Goal: Information Seeking & Learning: Learn about a topic

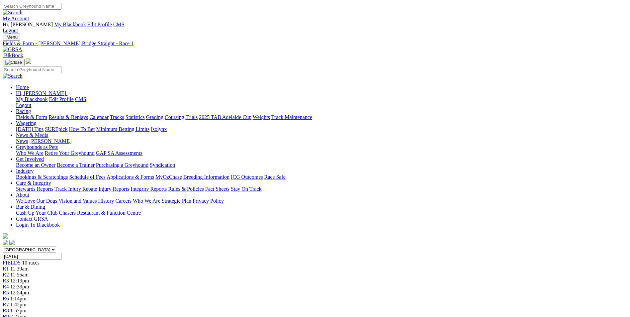
click at [9, 272] on link "R2" at bounding box center [6, 275] width 6 height 6
click at [29, 278] on span "12:19pm" at bounding box center [19, 281] width 19 height 6
click at [9, 284] on link "R4" at bounding box center [6, 287] width 6 height 6
click at [29, 290] on span "12:54pm" at bounding box center [19, 293] width 19 height 6
click at [355, 296] on div "R6 1:14pm" at bounding box center [315, 299] width 625 height 6
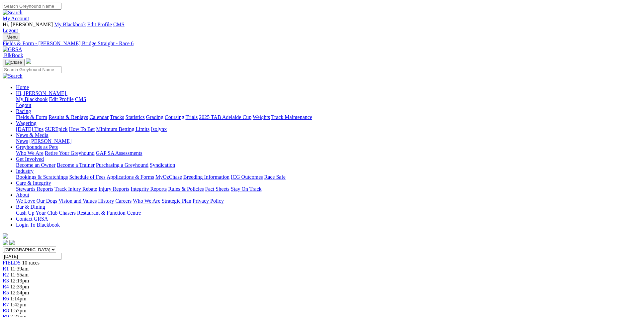
click at [9, 301] on link "R7" at bounding box center [6, 304] width 6 height 6
click at [27, 307] on span "1:57pm" at bounding box center [18, 310] width 16 height 6
click at [434, 307] on div "R8 1:57pm" at bounding box center [315, 310] width 625 height 6
click at [27, 313] on span "2:22pm" at bounding box center [18, 316] width 16 height 6
click at [499, 316] on div "R10 2:44pm" at bounding box center [315, 322] width 625 height 6
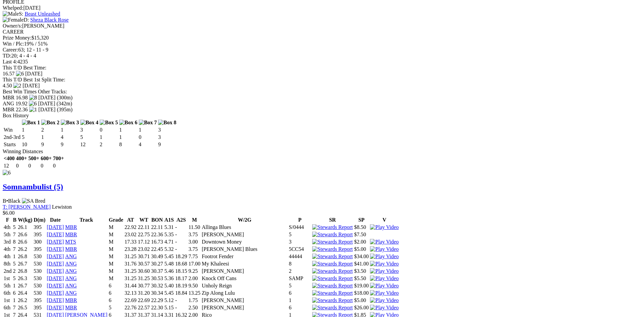
scroll to position [2661, 0]
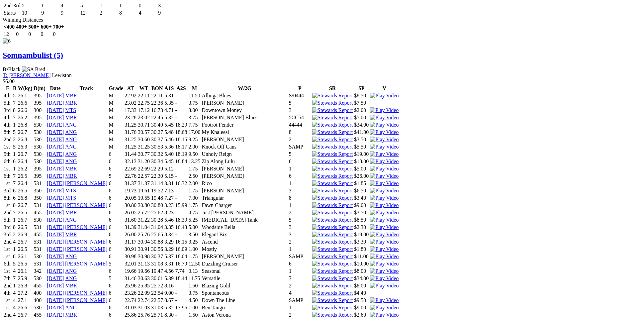
drag, startPoint x: 529, startPoint y: 164, endPoint x: 528, endPoint y: 158, distance: 6.1
